Goal: Check status: Check status

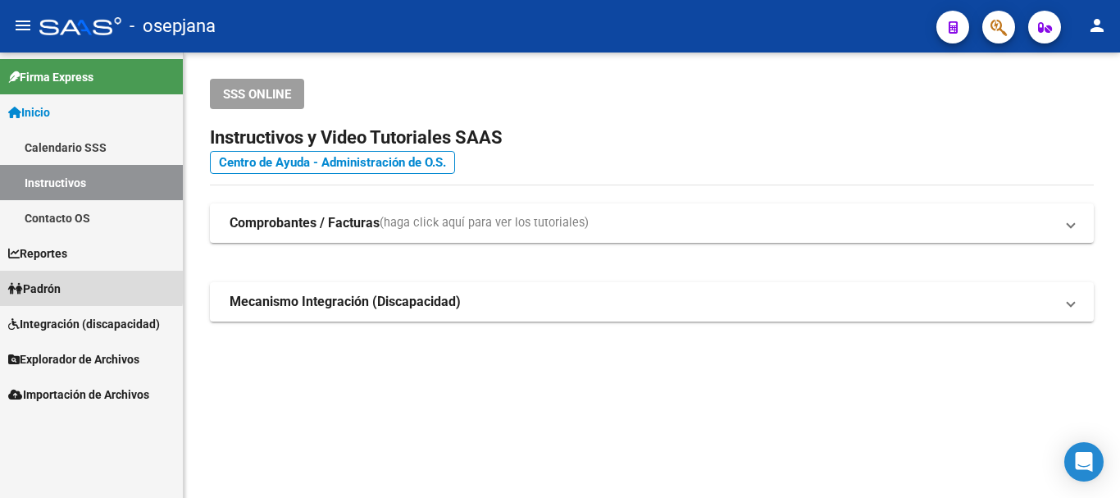
click at [47, 283] on span "Padrón" at bounding box center [34, 289] width 52 height 18
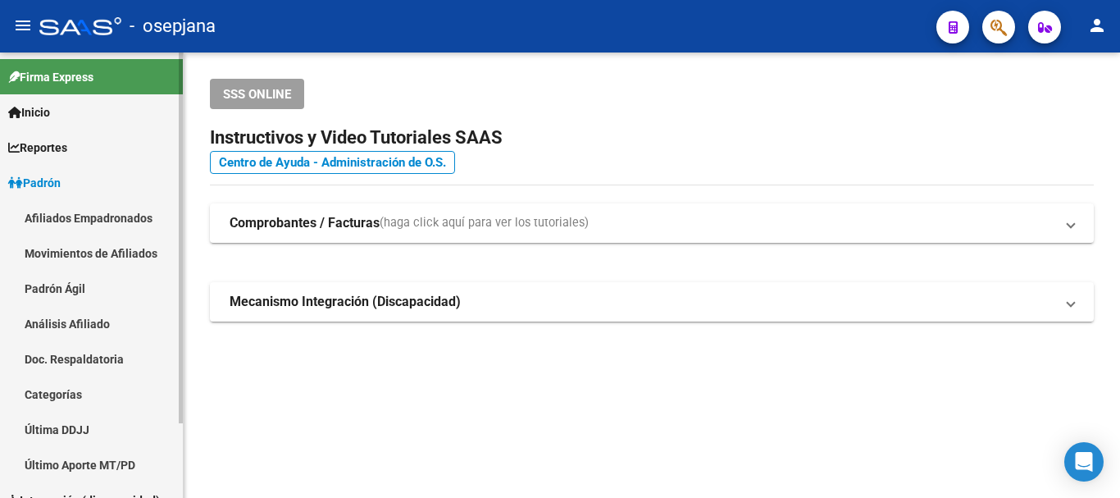
click at [89, 321] on link "Análisis Afiliado" at bounding box center [91, 323] width 183 height 35
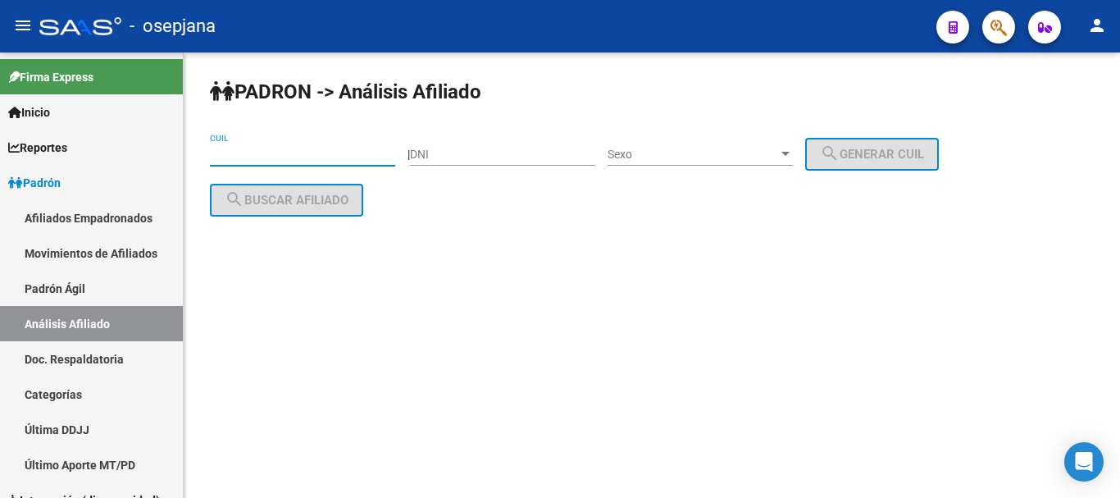
click at [226, 152] on input "CUIL" at bounding box center [302, 155] width 185 height 14
paste input "20-32038345-6"
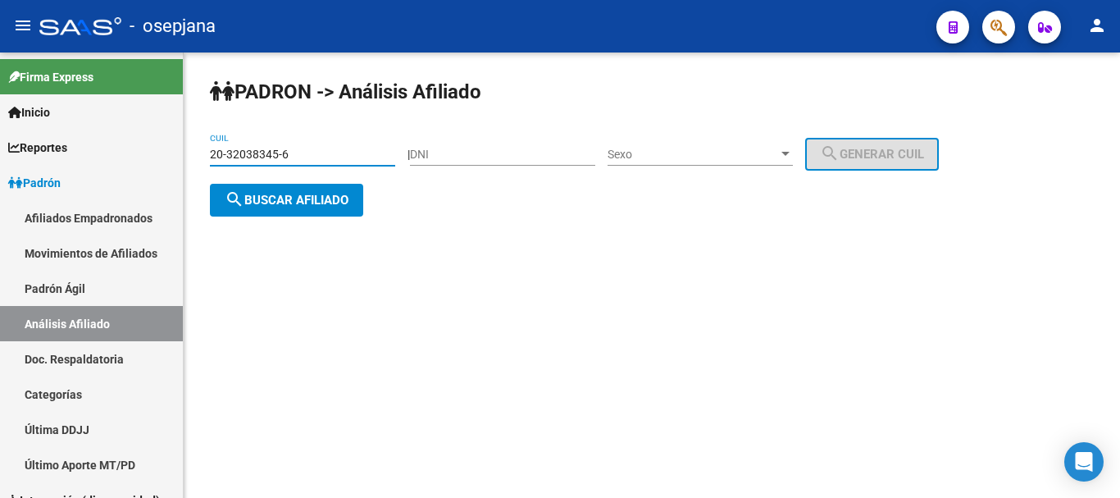
type input "20-32038345-6"
click at [267, 203] on span "search Buscar afiliado" at bounding box center [287, 200] width 124 height 15
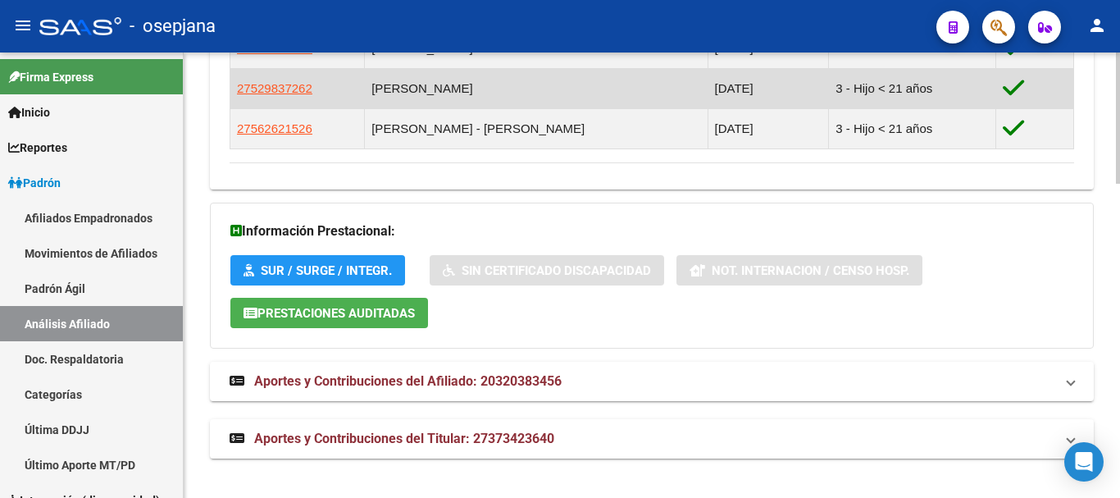
scroll to position [980, 0]
